Goal: Task Accomplishment & Management: Manage account settings

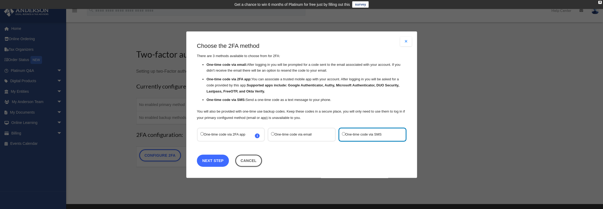
click at [222, 162] on link "Next Step" at bounding box center [213, 161] width 32 height 12
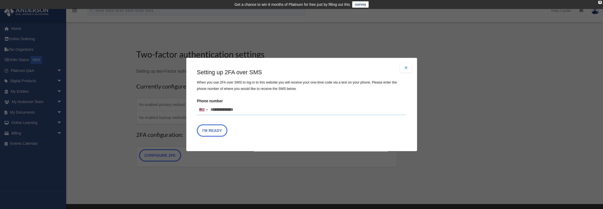
drag, startPoint x: 241, startPoint y: 108, endPoint x: 212, endPoint y: 109, distance: 29.1
click at [212, 109] on input "Phone number United States +1 United Kingdom +44 Afghanistan (‫افغانستان‬‎) +93…" at bounding box center [302, 110] width 210 height 11
type input "**********"
click at [215, 131] on button "I'm Ready" at bounding box center [212, 131] width 30 height 12
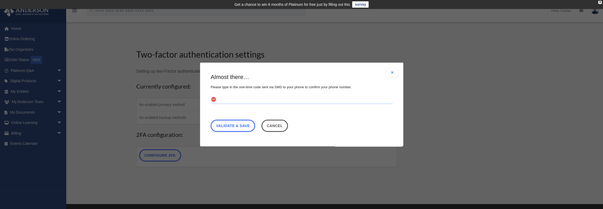
click at [225, 101] on input "text" at bounding box center [302, 100] width 182 height 8
type input "******"
click at [246, 124] on link "Validate & Save" at bounding box center [233, 126] width 44 height 12
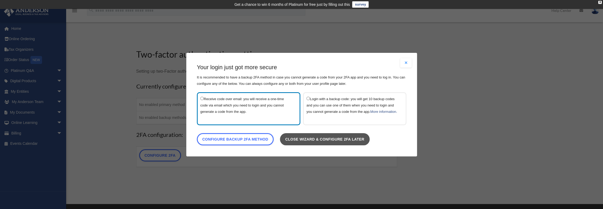
click at [321, 141] on link "Close wizard & configure 2FA later" at bounding box center [325, 139] width 90 height 12
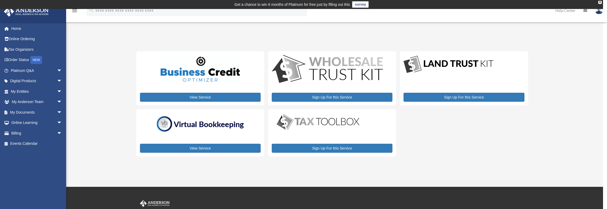
click at [600, 10] on img at bounding box center [599, 11] width 8 height 8
click at [561, 52] on div "My Services donaldkung@gmail.com Sign Out donaldkung@gmail.com Home Online Orde…" at bounding box center [301, 98] width 603 height 130
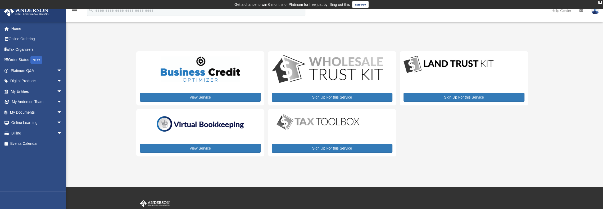
click at [360, 6] on link "survey" at bounding box center [360, 4] width 16 height 6
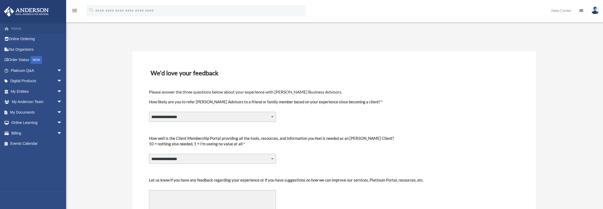
click at [16, 29] on link "Home" at bounding box center [37, 28] width 66 height 11
click at [21, 89] on link "My Entities arrow_drop_down" at bounding box center [37, 91] width 66 height 11
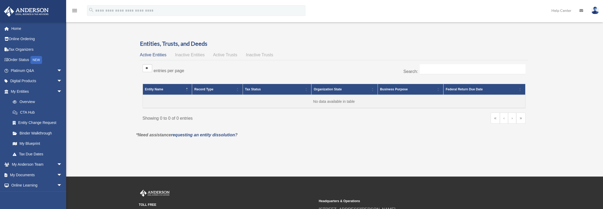
click at [157, 95] on td "No data available in table" at bounding box center [334, 101] width 383 height 13
click at [158, 89] on span "Entity Name" at bounding box center [154, 90] width 18 height 4
click at [158, 95] on td "No data available in table" at bounding box center [334, 101] width 383 height 13
click at [163, 55] on span "Active Entities" at bounding box center [153, 55] width 26 height 5
click at [158, 99] on td "No data available in table" at bounding box center [334, 101] width 383 height 13
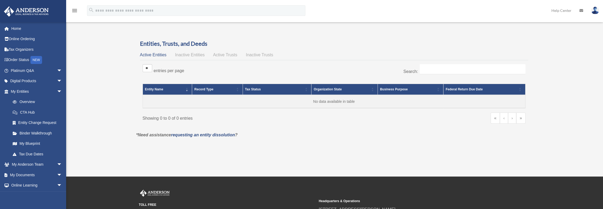
click at [156, 105] on td "No data available in table" at bounding box center [334, 101] width 383 height 13
click at [173, 104] on td "No data available in table" at bounding box center [334, 101] width 383 height 13
click at [432, 70] on input "Search:" at bounding box center [473, 69] width 106 height 10
click at [30, 102] on link "Overview" at bounding box center [38, 102] width 63 height 11
click at [28, 113] on link "CTA Hub" at bounding box center [38, 112] width 63 height 11
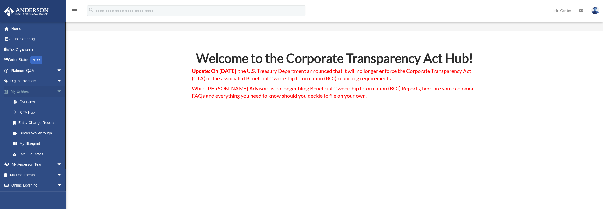
click at [24, 92] on link "My Entities arrow_drop_down" at bounding box center [37, 91] width 66 height 11
click at [24, 100] on link "Overview" at bounding box center [38, 102] width 63 height 11
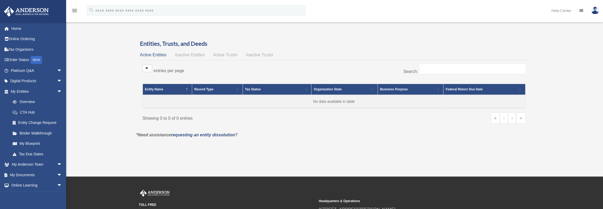
click at [160, 89] on span "Entity Name" at bounding box center [154, 90] width 18 height 4
click at [157, 54] on span "Active Entities" at bounding box center [153, 55] width 26 height 5
click at [33, 174] on link "My Documents arrow_drop_down" at bounding box center [37, 175] width 66 height 11
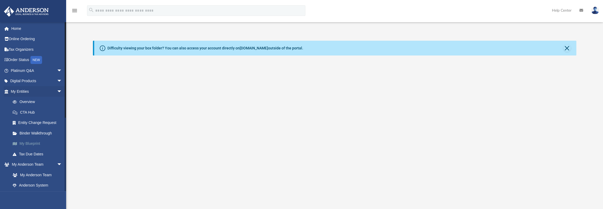
click at [36, 143] on link "My Blueprint" at bounding box center [38, 144] width 63 height 11
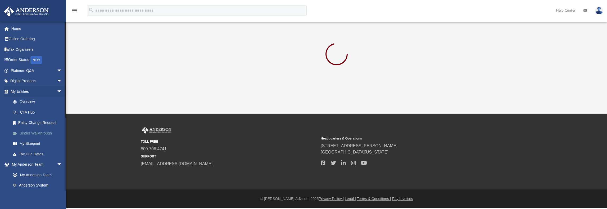
click at [29, 132] on link "Binder Walkthrough" at bounding box center [38, 133] width 63 height 11
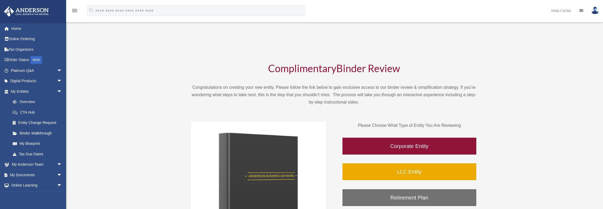
click at [27, 143] on link "My Blueprint" at bounding box center [38, 144] width 63 height 11
